Goal: Find specific page/section: Find specific page/section

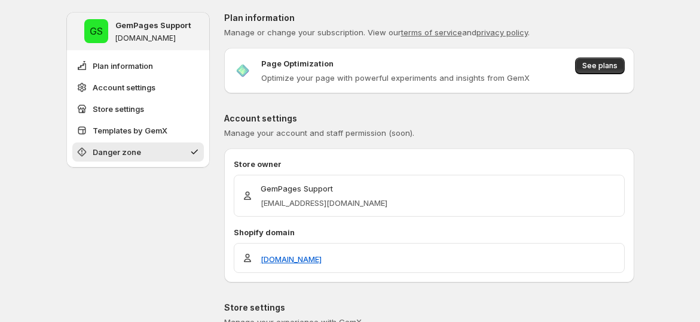
scroll to position [944, 0]
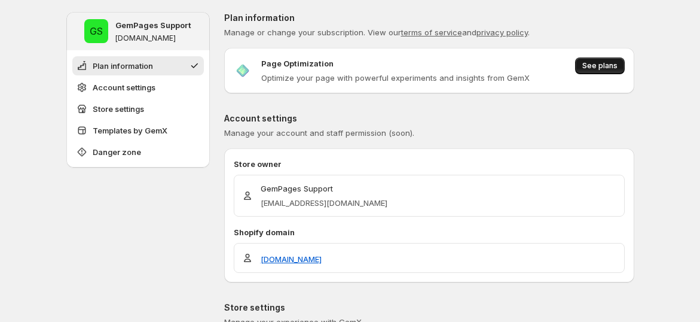
click at [591, 59] on button "See plans" at bounding box center [600, 65] width 50 height 17
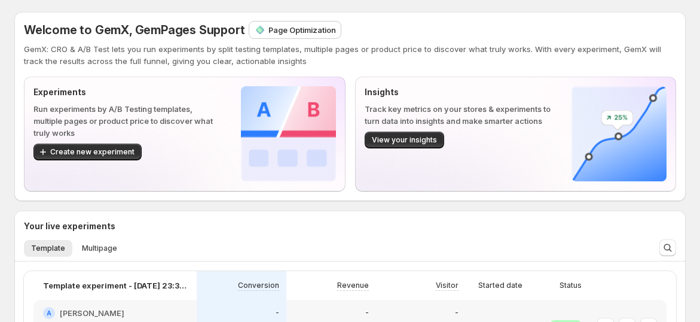
click at [262, 56] on p "GemX: CRO & A/B Test lets you run experiments by split testing templates, multi…" at bounding box center [350, 55] width 652 height 24
click at [281, 36] on div "Page Optimization" at bounding box center [294, 30] width 91 height 17
